Goal: Task Accomplishment & Management: Manage account settings

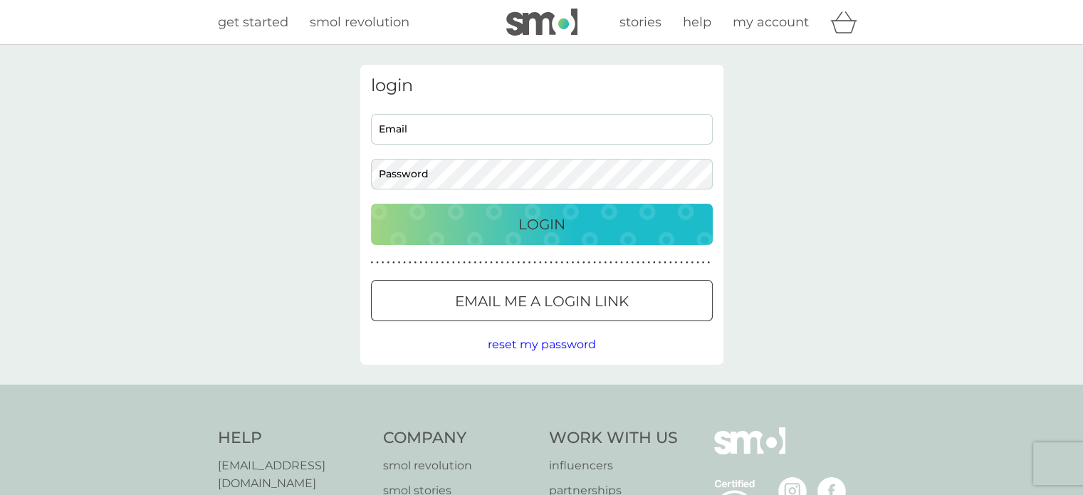
type input "[PERSON_NAME][EMAIL_ADDRESS][PERSON_NAME][DOMAIN_NAME]"
click at [577, 226] on div "Login" at bounding box center [541, 224] width 313 height 23
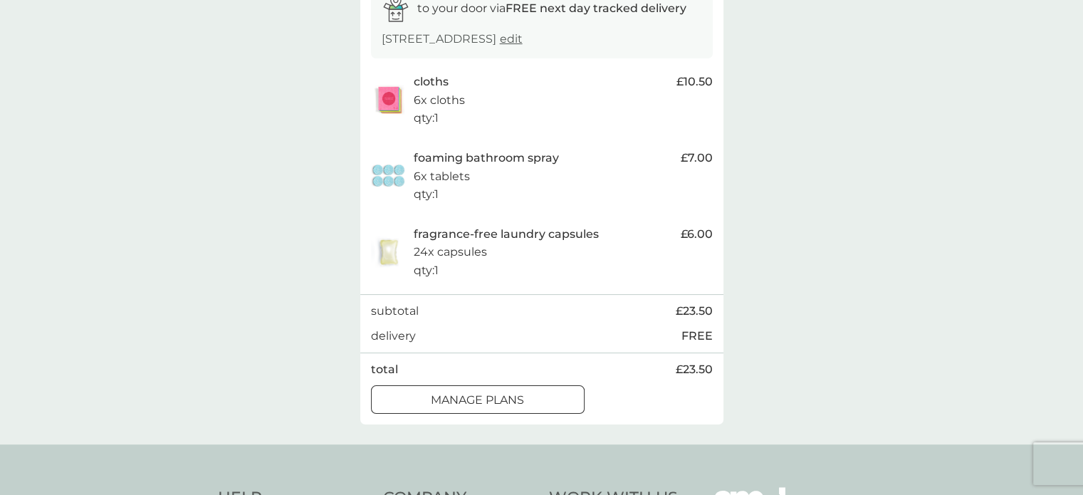
scroll to position [285, 0]
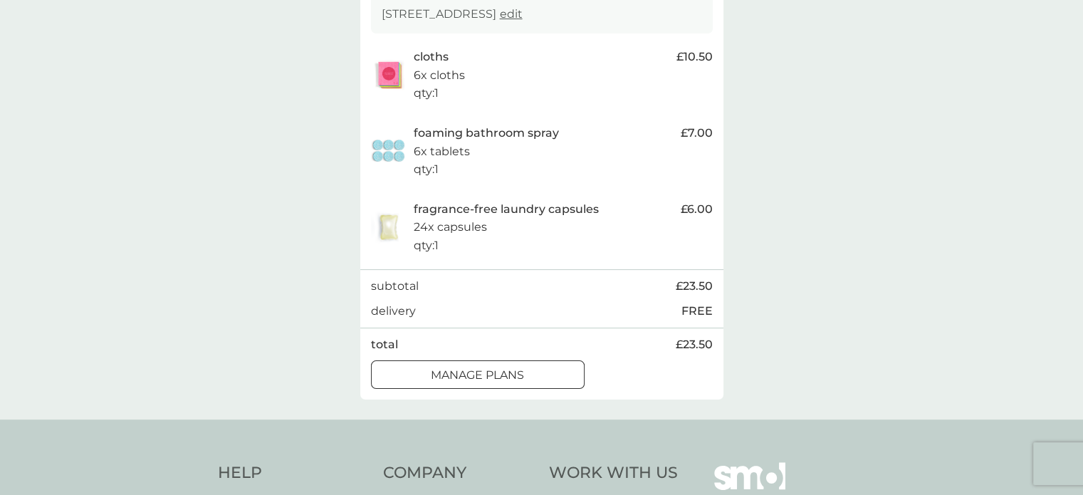
click at [543, 384] on div "manage plans" at bounding box center [478, 375] width 212 height 19
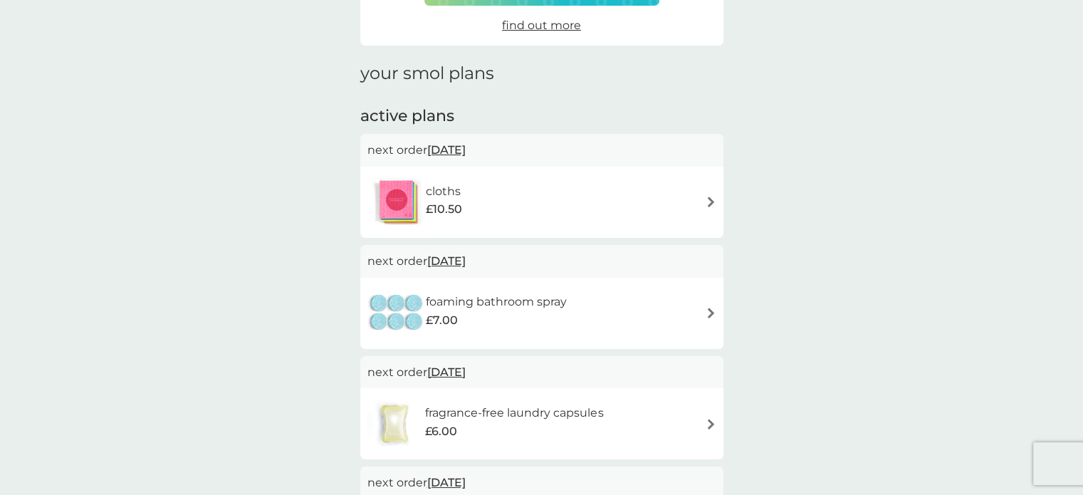
scroll to position [142, 0]
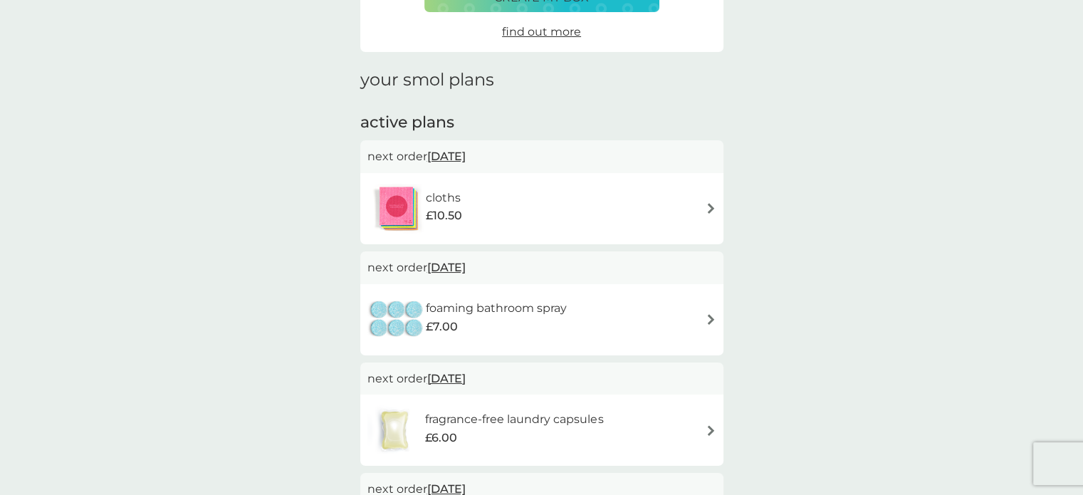
click at [710, 206] on img at bounding box center [710, 208] width 11 height 11
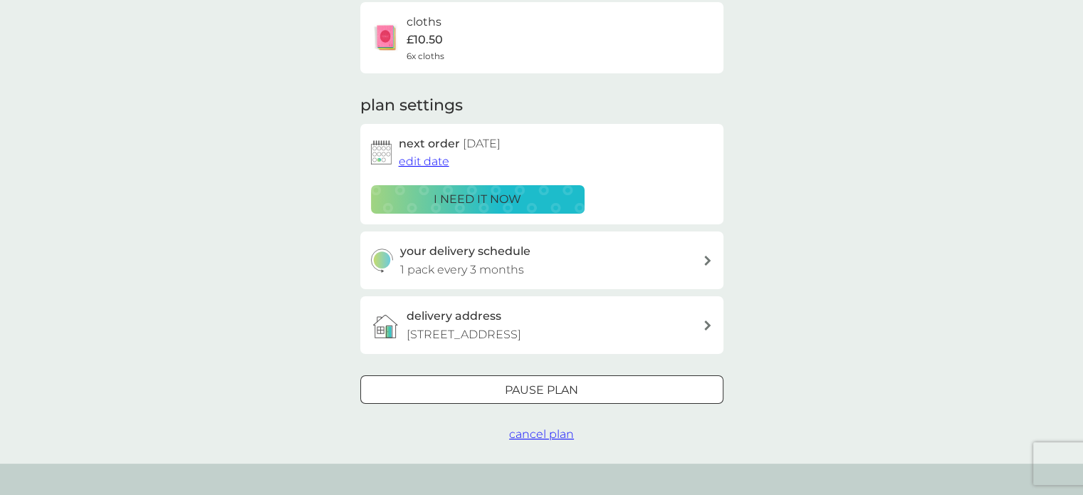
scroll to position [142, 0]
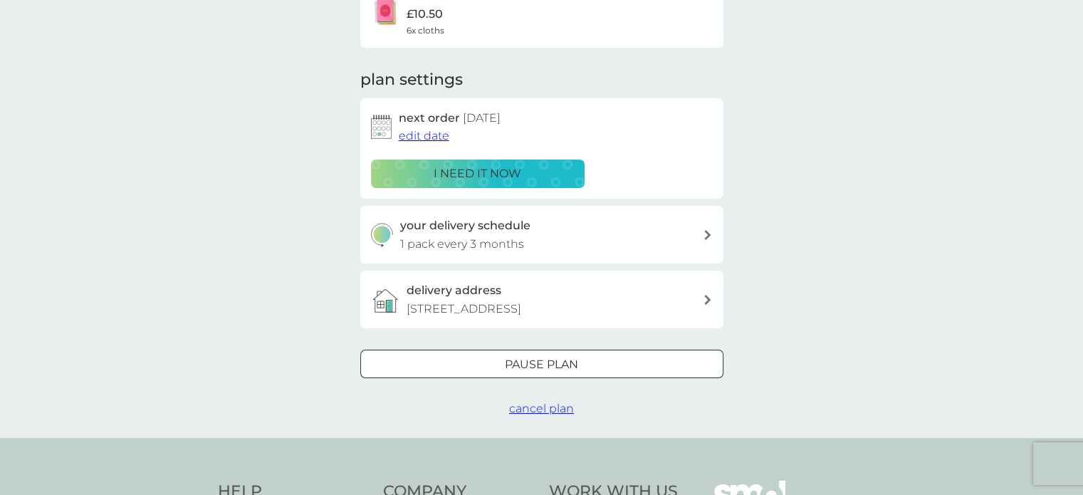
click at [562, 372] on div at bounding box center [541, 364] width 51 height 15
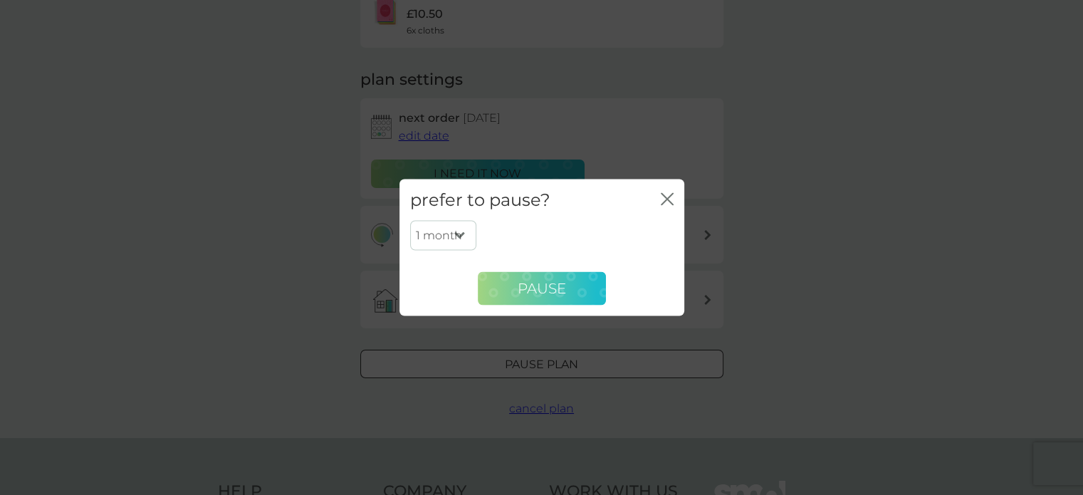
click at [554, 285] on span "Pause" at bounding box center [542, 288] width 48 height 17
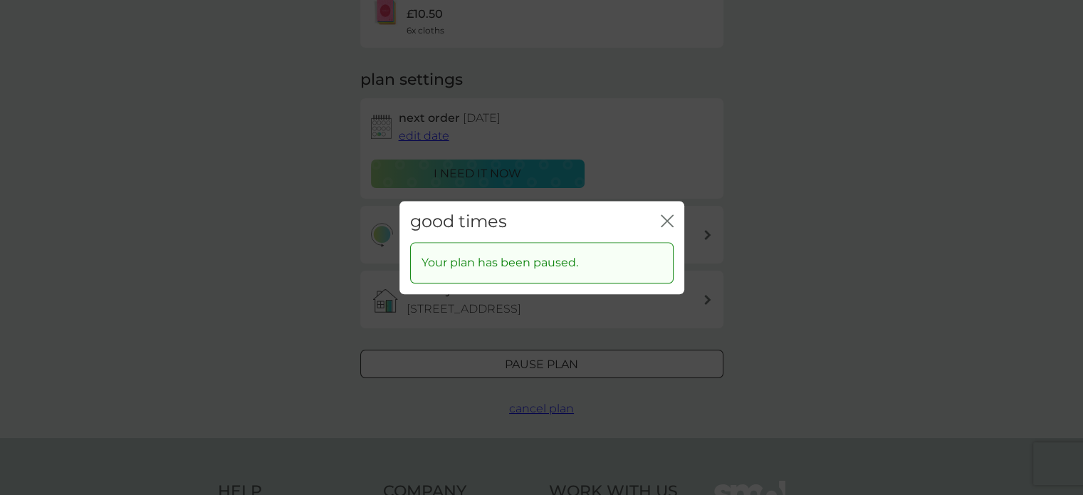
click at [666, 223] on icon "close" at bounding box center [667, 220] width 13 height 13
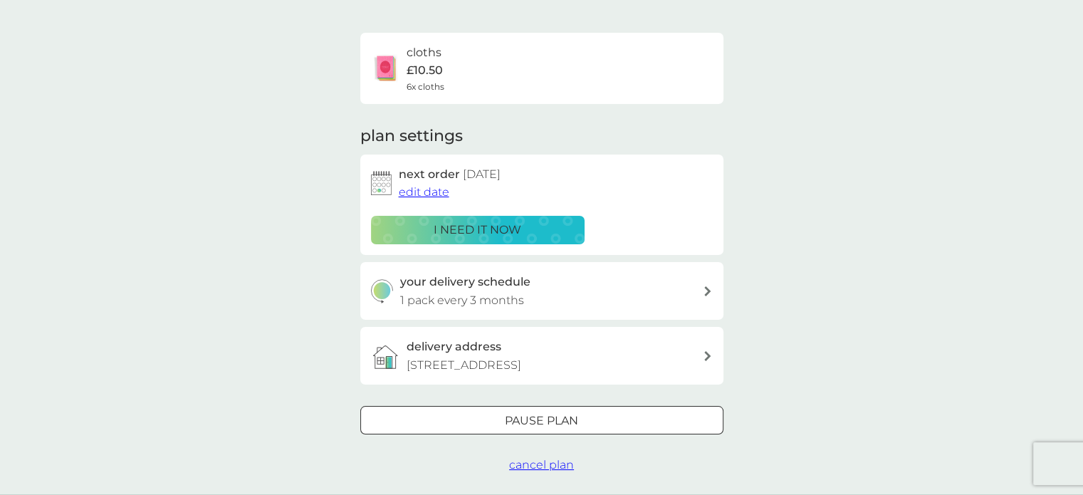
scroll to position [0, 0]
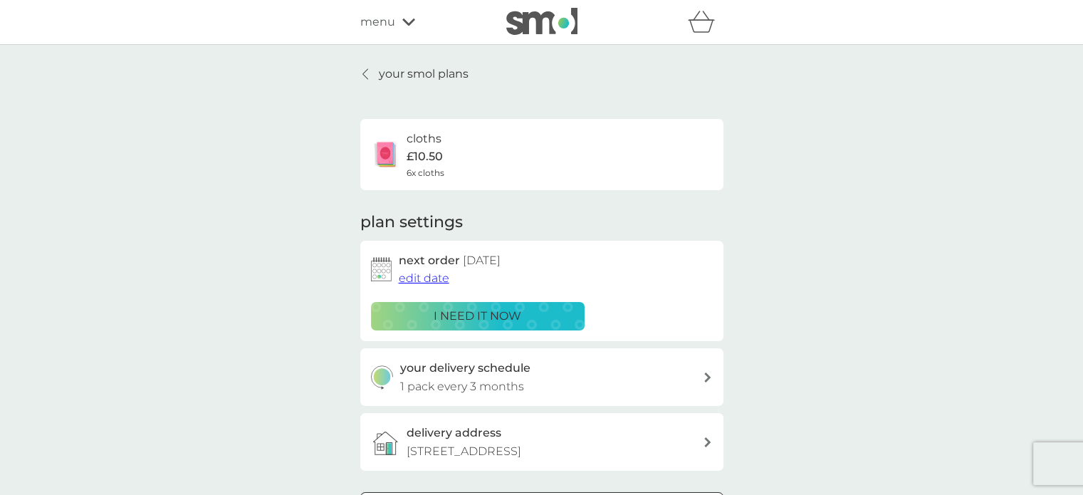
scroll to position [142, 0]
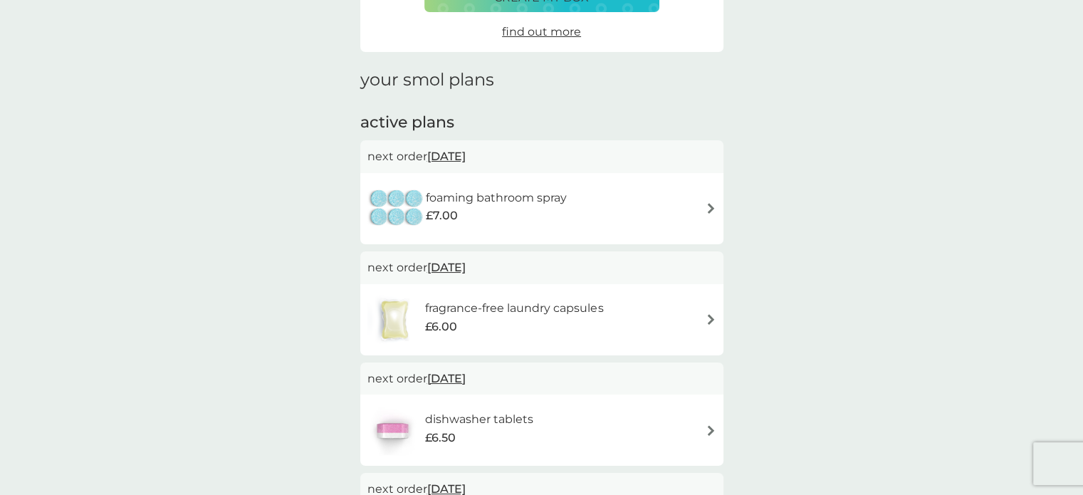
click at [706, 204] on img at bounding box center [710, 208] width 11 height 11
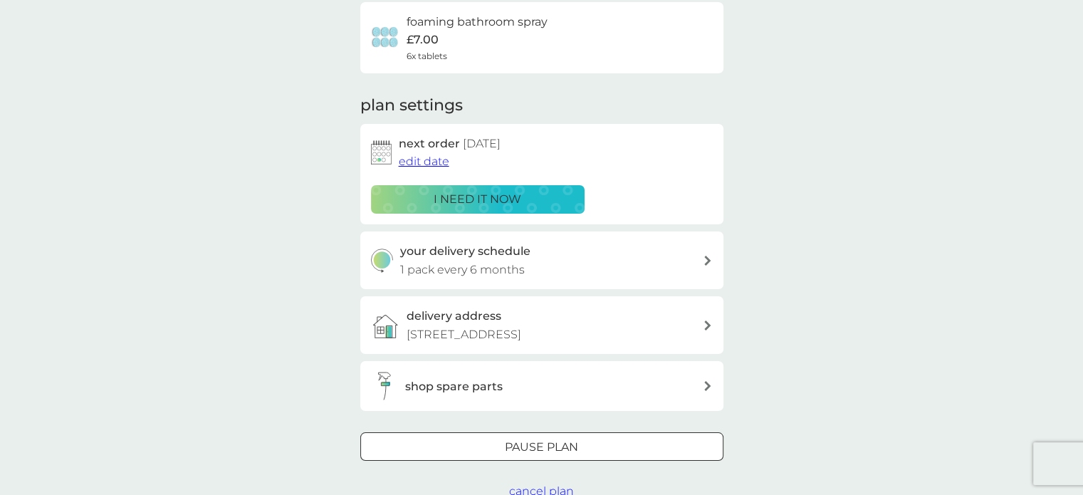
scroll to position [142, 0]
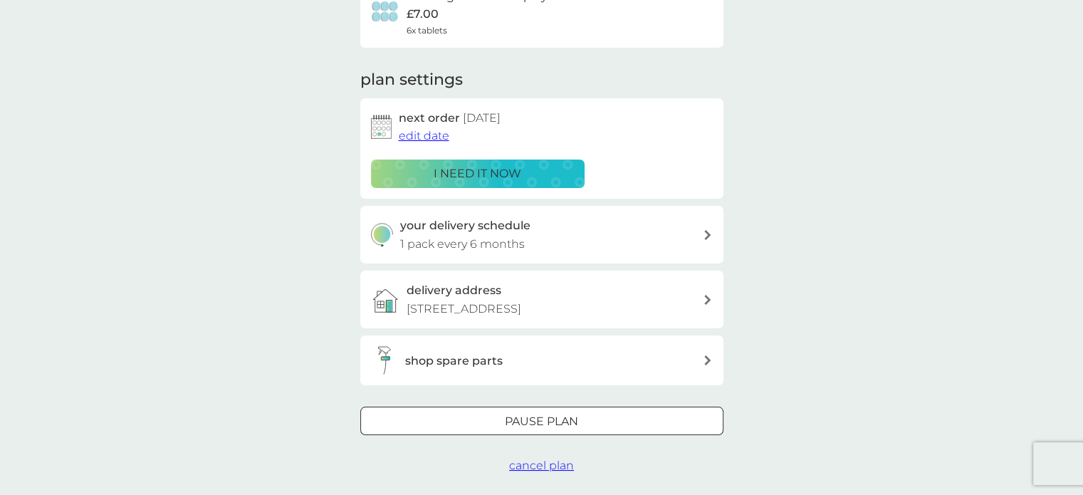
click at [567, 431] on p "Pause plan" at bounding box center [541, 421] width 73 height 19
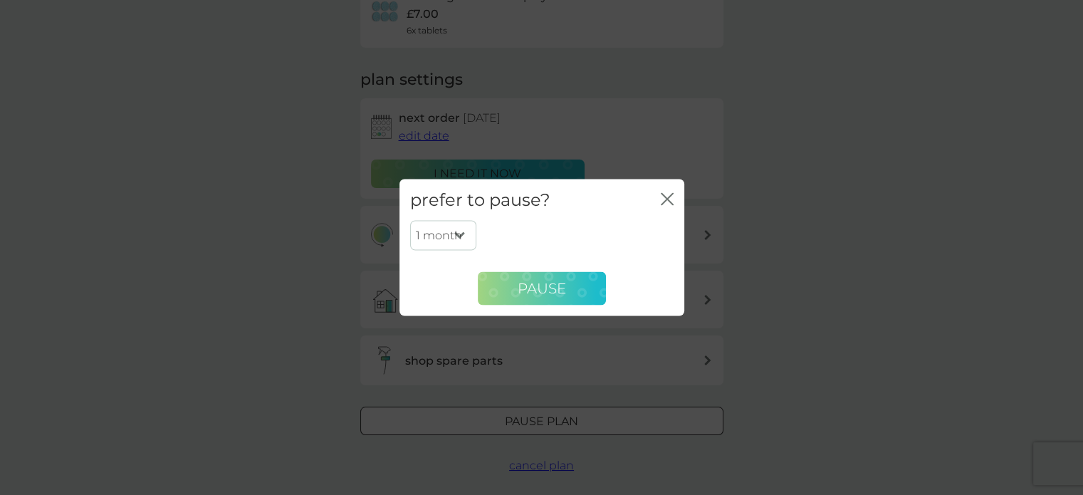
click at [570, 293] on button "Pause" at bounding box center [542, 288] width 128 height 34
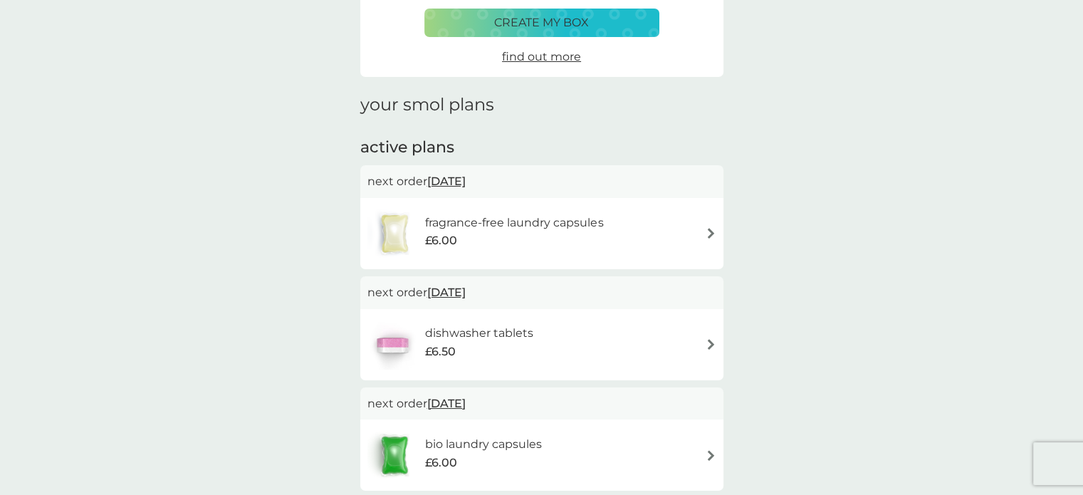
scroll to position [142, 0]
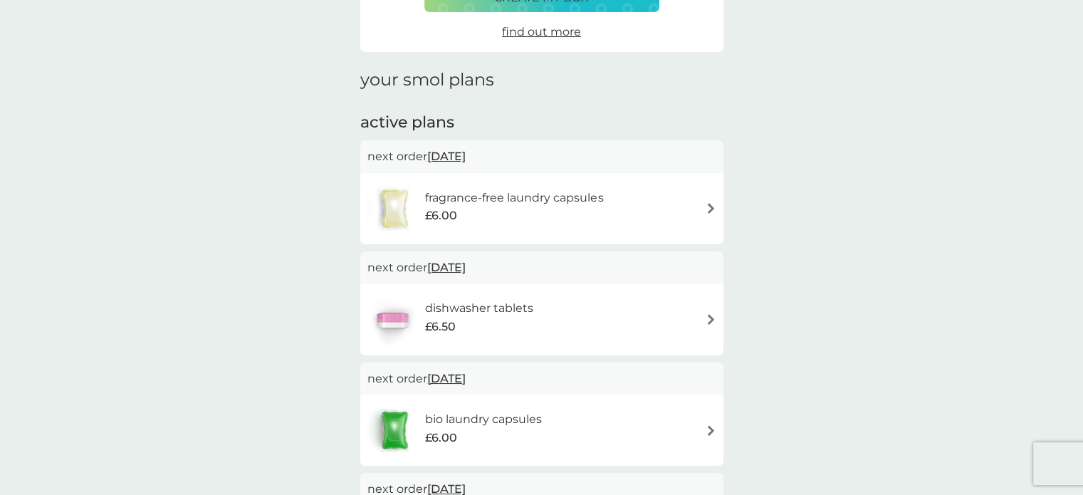
click at [712, 209] on img at bounding box center [710, 208] width 11 height 11
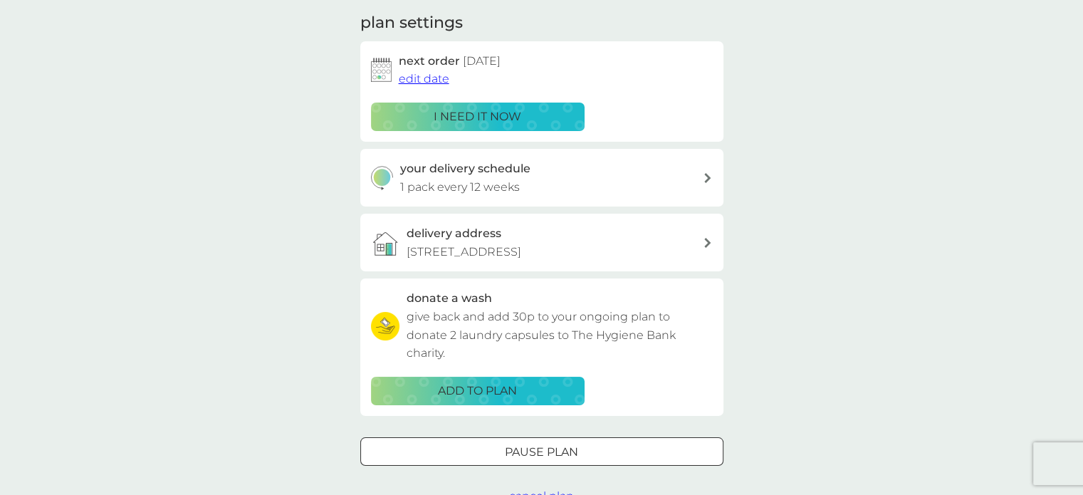
scroll to position [214, 0]
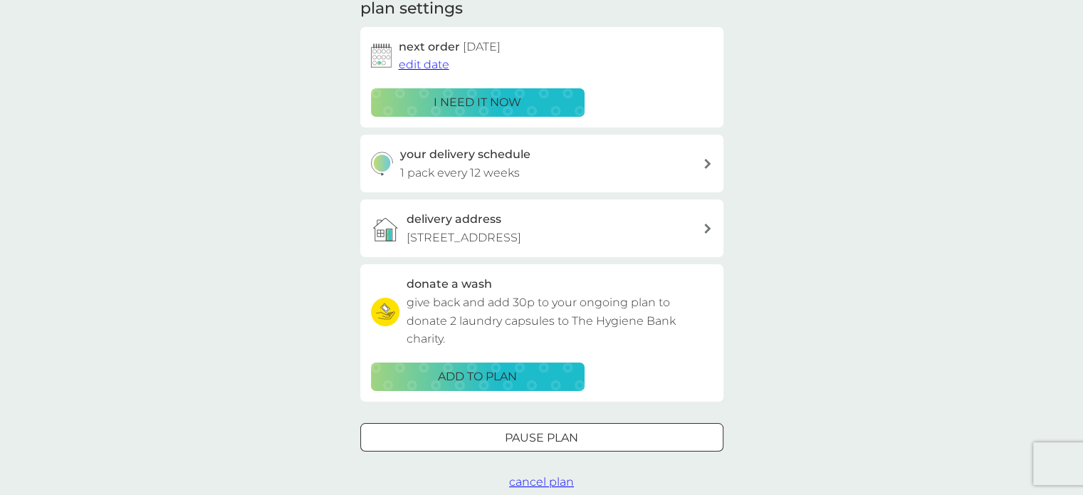
click at [556, 445] on div at bounding box center [541, 437] width 51 height 15
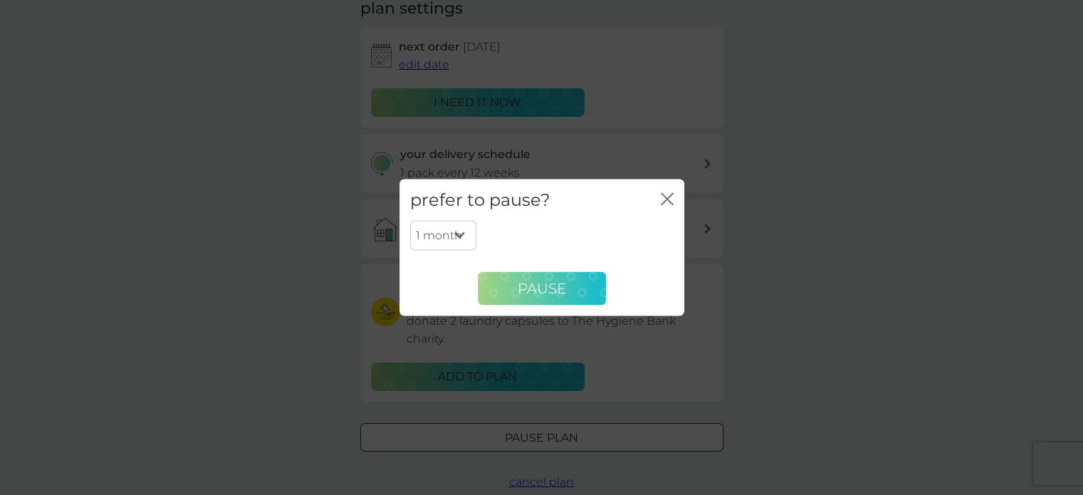
click at [550, 285] on span "Pause" at bounding box center [542, 288] width 48 height 17
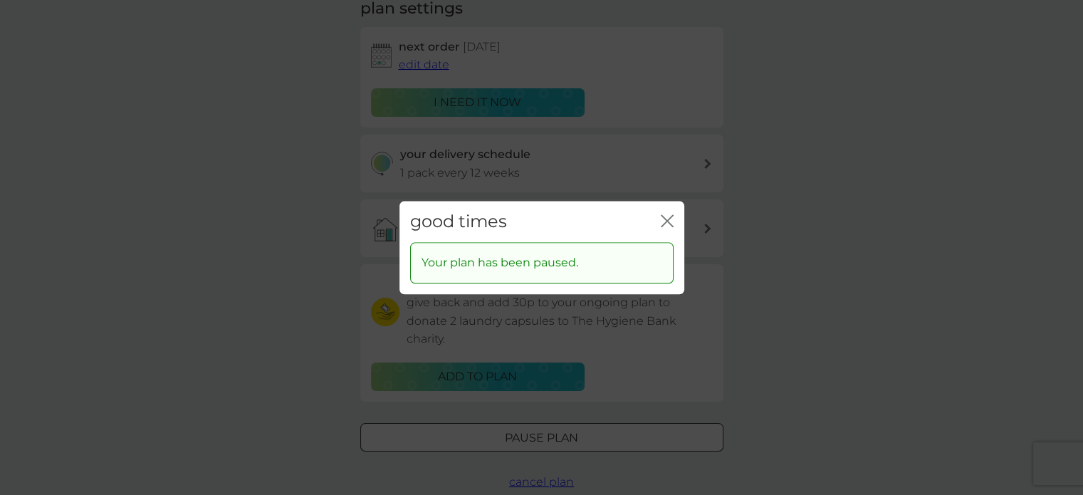
click at [673, 224] on div "good times close" at bounding box center [541, 222] width 285 height 42
click at [668, 221] on icon "close" at bounding box center [670, 220] width 6 height 11
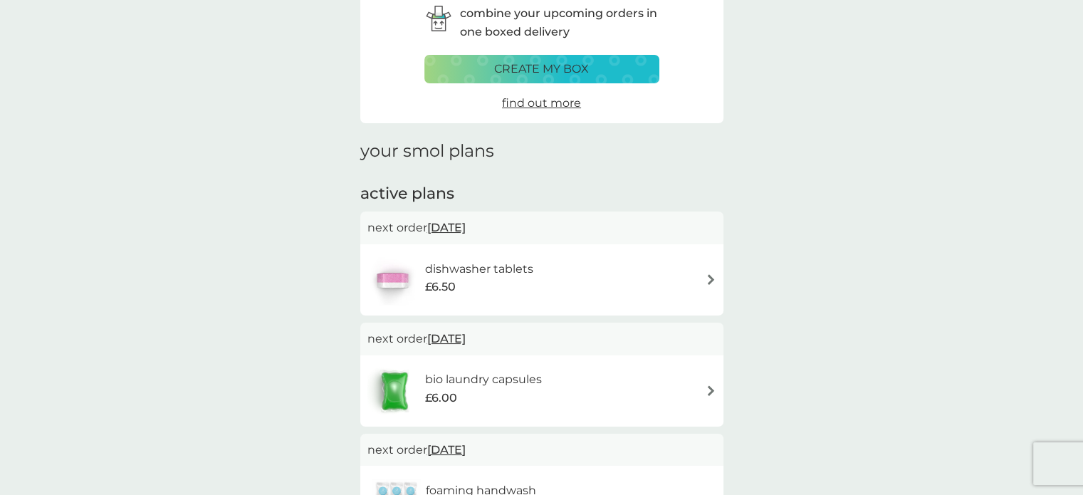
scroll to position [142, 0]
